Goal: Obtain resource: Obtain resource

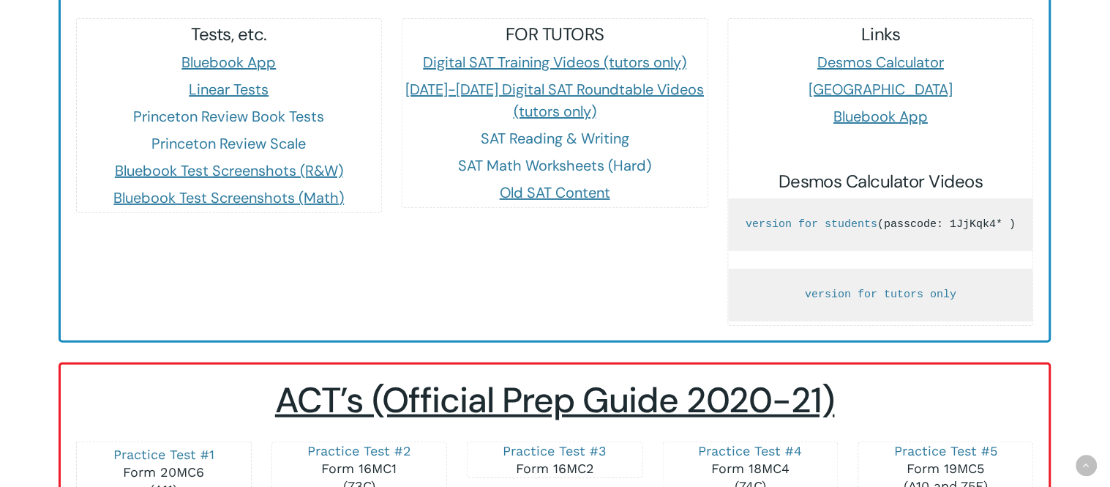
scroll to position [1420, 0]
click at [884, 66] on span "Desmos Calculator" at bounding box center [881, 62] width 127 height 19
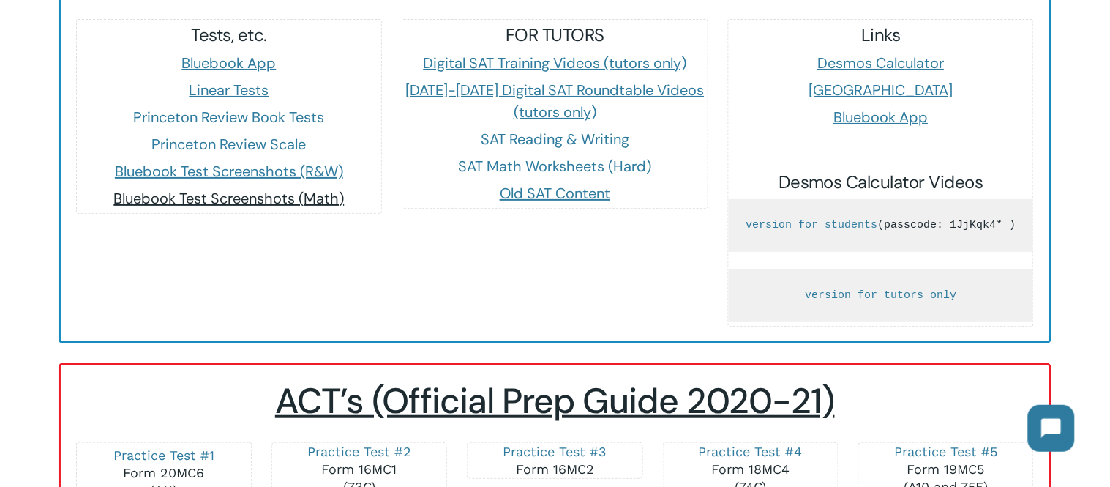
click at [213, 194] on span "Bluebook Test Screenshots (Math)" at bounding box center [228, 198] width 231 height 19
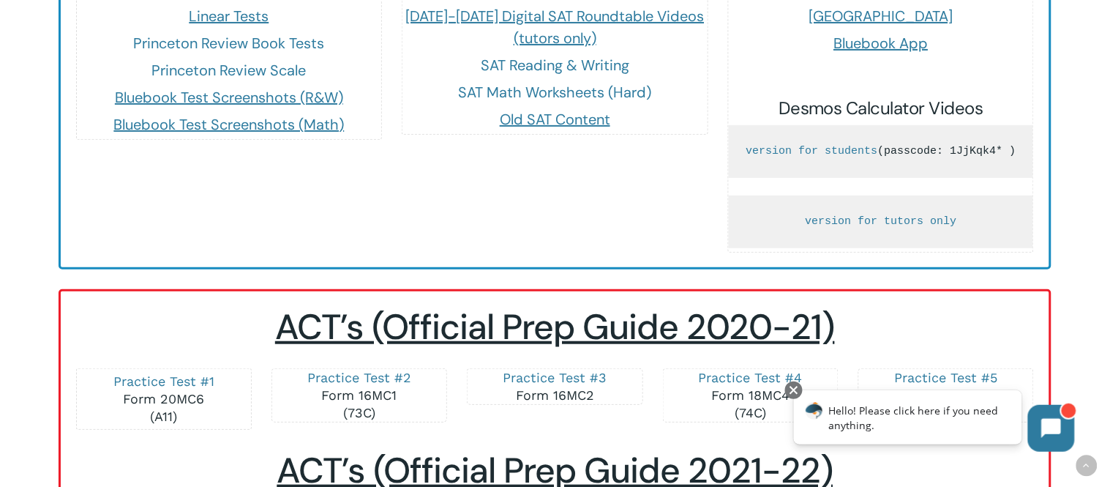
scroll to position [1494, 0]
click at [287, 124] on span "Bluebook Test Screenshots (Math)" at bounding box center [228, 123] width 231 height 19
